Goal: Transaction & Acquisition: Purchase product/service

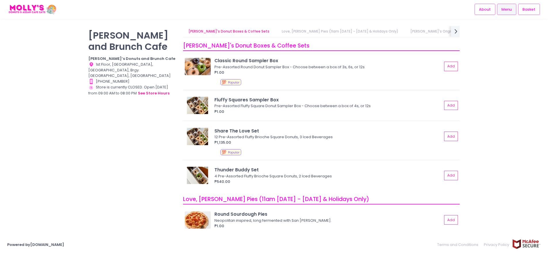
click at [206, 65] on img at bounding box center [198, 66] width 26 height 17
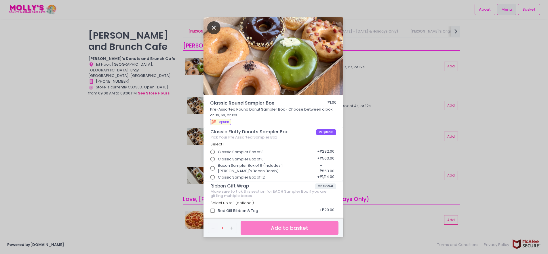
click at [214, 28] on icon "Close" at bounding box center [213, 27] width 13 height 13
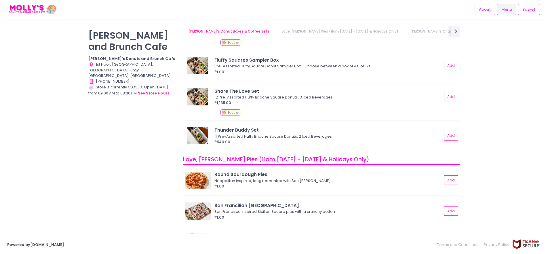
scroll to position [41, 0]
click at [202, 69] on img at bounding box center [198, 64] width 26 height 17
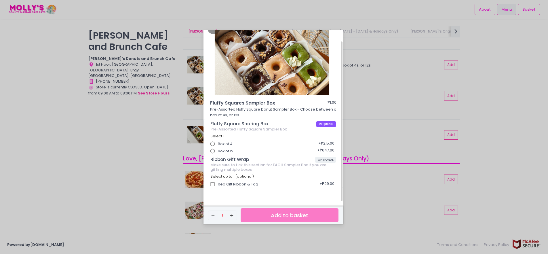
scroll to position [16, 0]
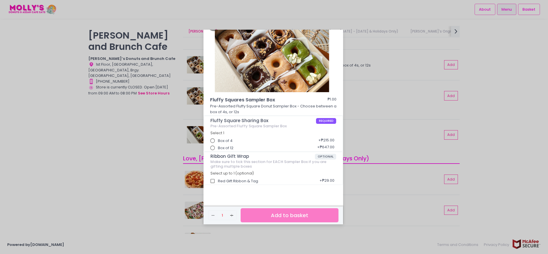
click at [364, 116] on div "Fluffy Squares Sampler Box ₱1.00 Pre-Assorted Fluffy Square Donut Sampler Box -…" at bounding box center [274, 127] width 548 height 254
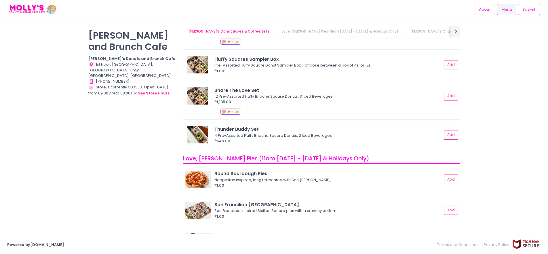
click at [193, 135] on img at bounding box center [198, 134] width 26 height 17
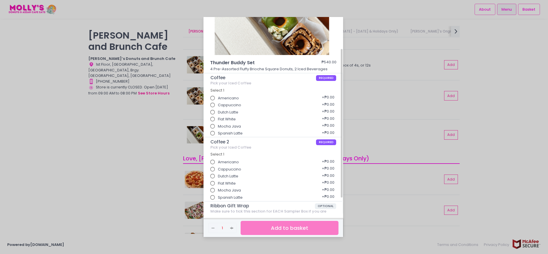
scroll to position [46, 0]
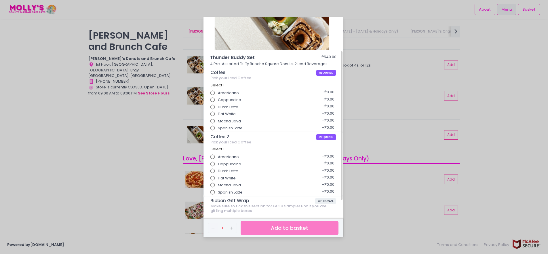
click at [215, 93] on input "Americano" at bounding box center [212, 93] width 11 height 11
radio input "true"
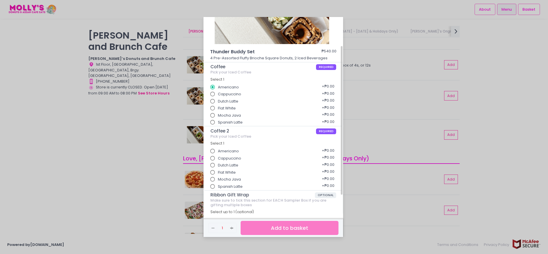
scroll to position [0, 0]
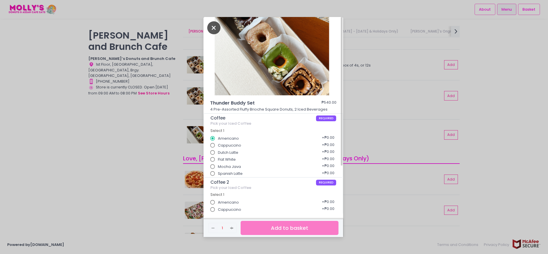
click at [217, 29] on icon "Close" at bounding box center [213, 27] width 13 height 13
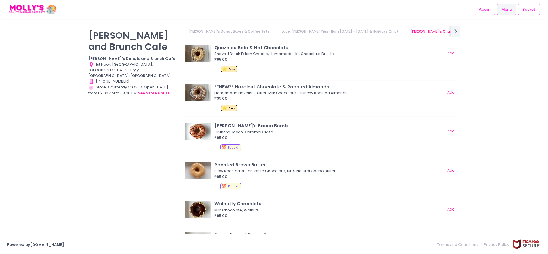
scroll to position [309, 0]
click at [199, 100] on img at bounding box center [198, 92] width 26 height 17
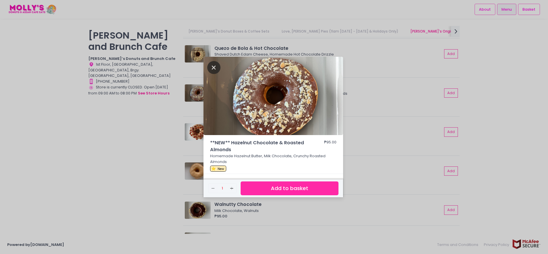
click at [216, 67] on icon "Close" at bounding box center [213, 67] width 13 height 13
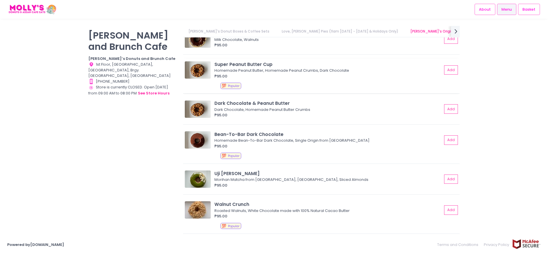
scroll to position [483, 0]
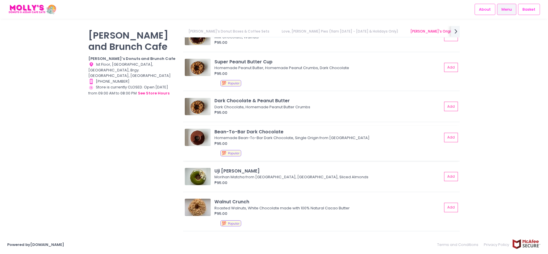
click at [195, 144] on img at bounding box center [198, 137] width 26 height 17
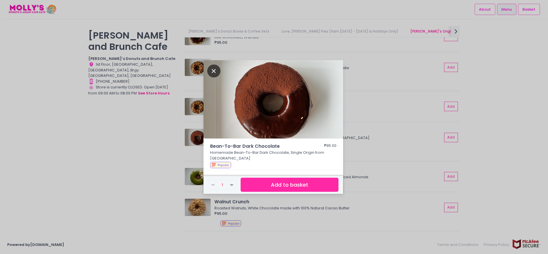
click at [211, 70] on icon "Close" at bounding box center [213, 71] width 13 height 13
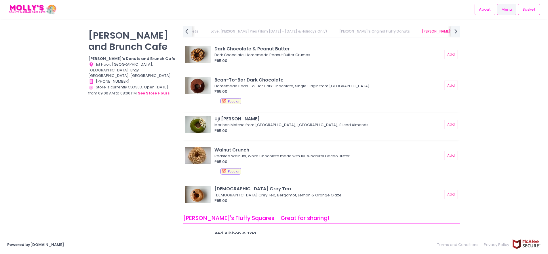
scroll to position [537, 0]
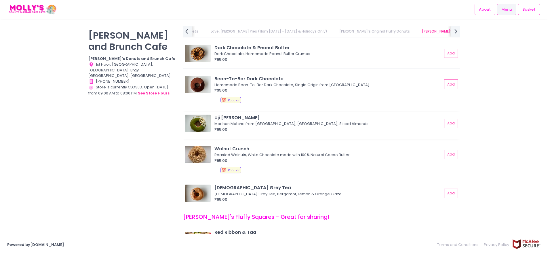
click at [200, 126] on img at bounding box center [198, 123] width 26 height 17
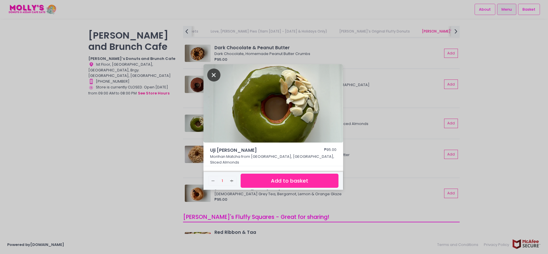
click at [214, 77] on icon "Close" at bounding box center [213, 75] width 13 height 13
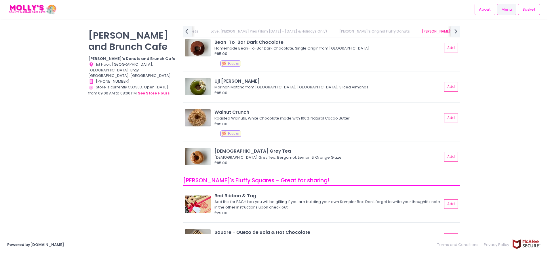
scroll to position [575, 0]
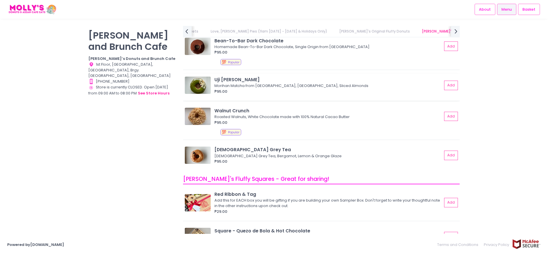
click at [193, 90] on img at bounding box center [198, 85] width 26 height 17
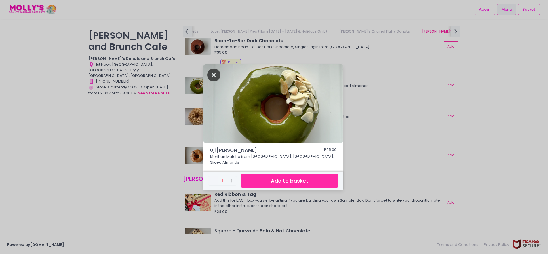
click at [214, 81] on icon "Close" at bounding box center [213, 75] width 13 height 13
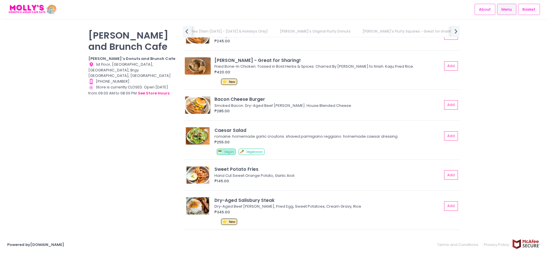
scroll to position [1245, 0]
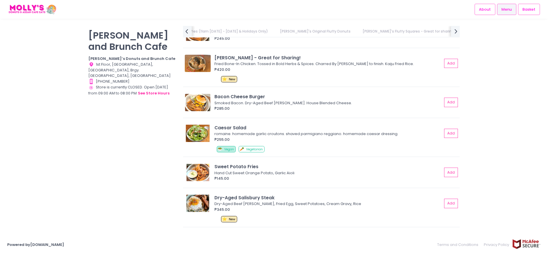
click at [24, 12] on img at bounding box center [32, 9] width 50 height 10
